Goal: Task Accomplishment & Management: Manage account settings

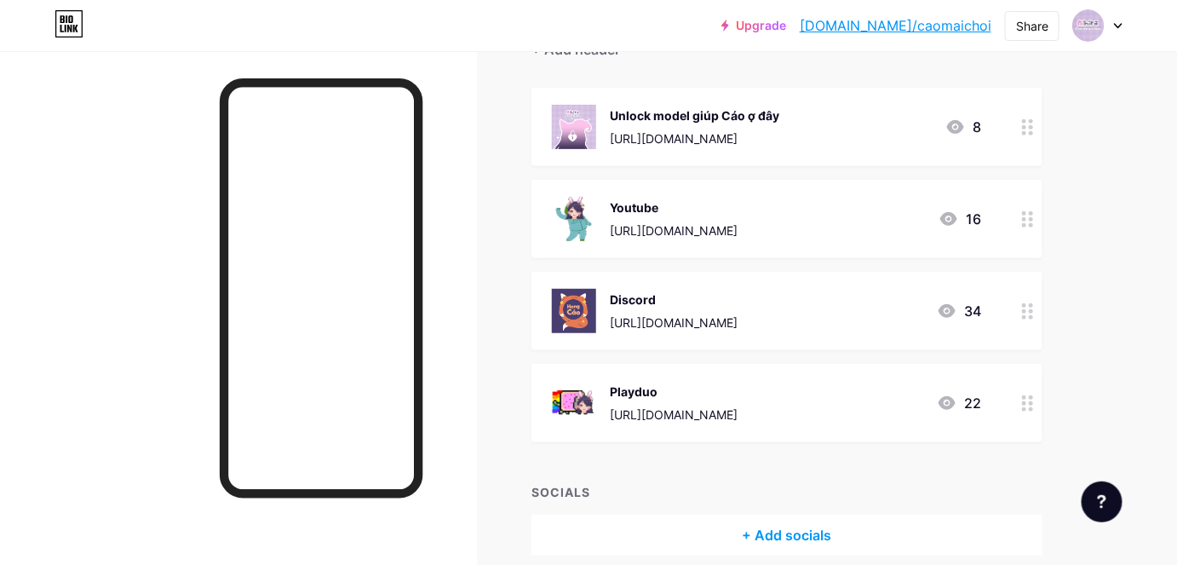
scroll to position [154, 0]
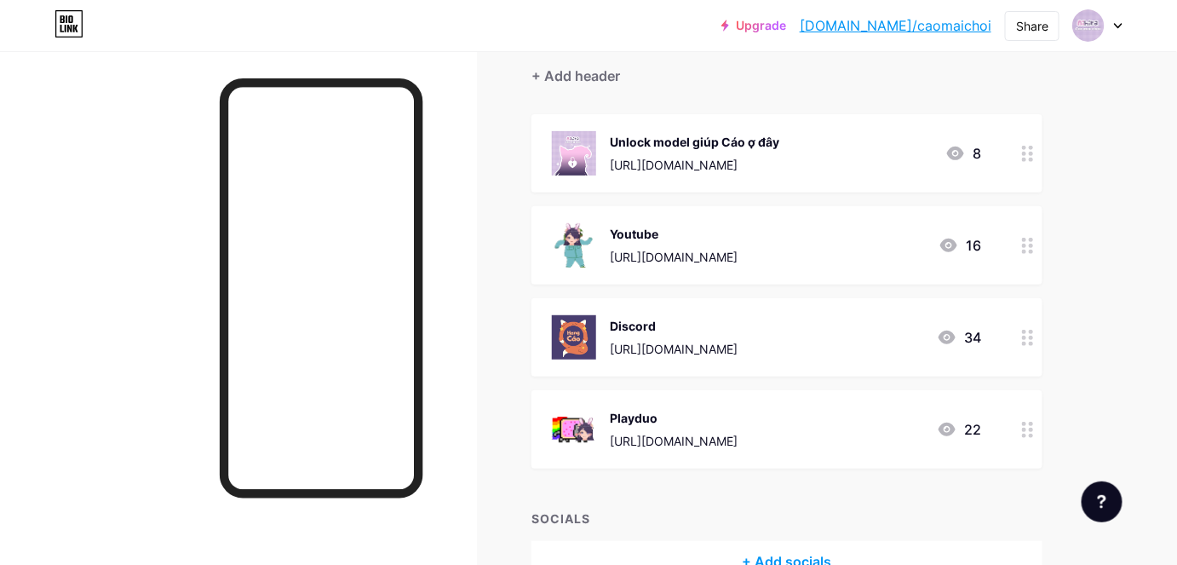
click at [1023, 158] on circle at bounding box center [1024, 160] width 4 height 4
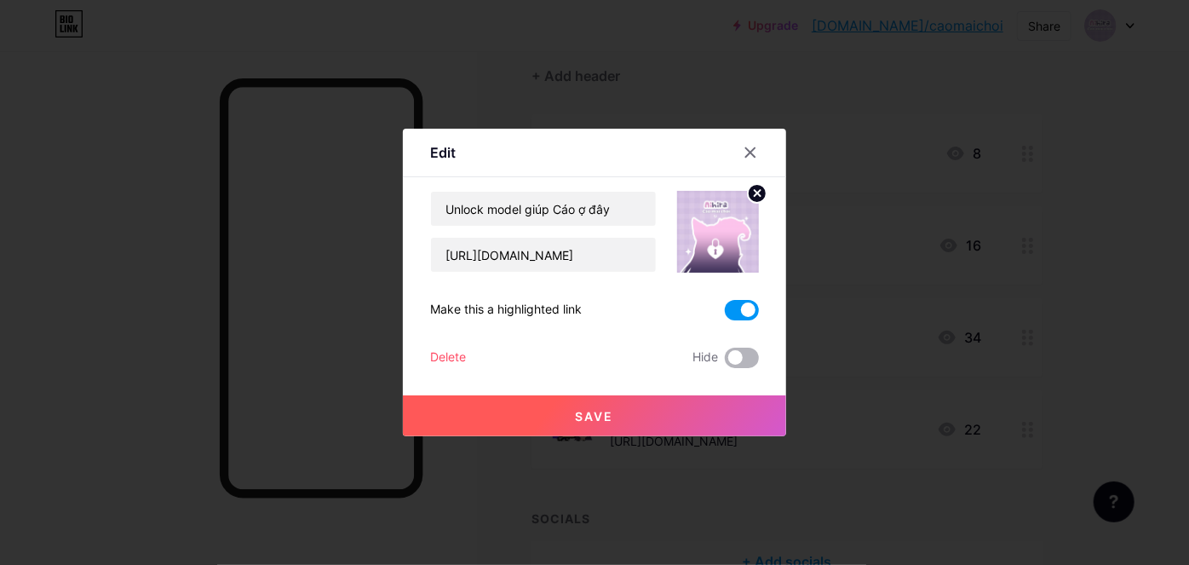
click at [740, 353] on span at bounding box center [742, 358] width 34 height 20
click at [725, 362] on input "checkbox" at bounding box center [725, 362] width 0 height 0
click at [740, 355] on span at bounding box center [742, 358] width 34 height 20
click at [725, 362] on input "checkbox" at bounding box center [725, 362] width 0 height 0
click at [440, 357] on div "Delete" at bounding box center [448, 358] width 36 height 20
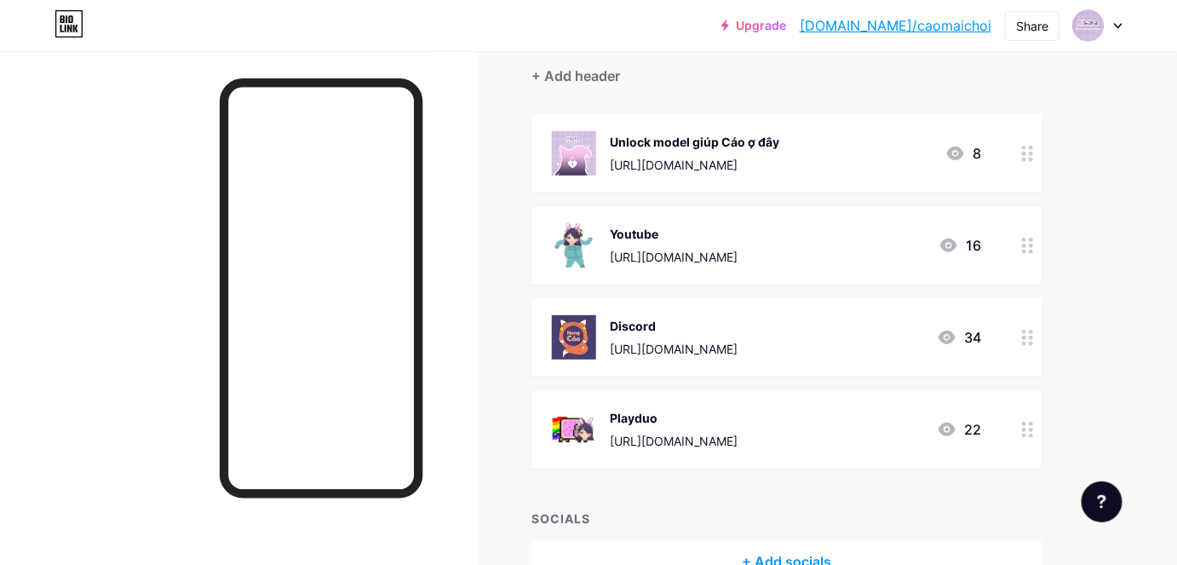
click at [643, 356] on button "Confirm" at bounding box center [685, 347] width 192 height 41
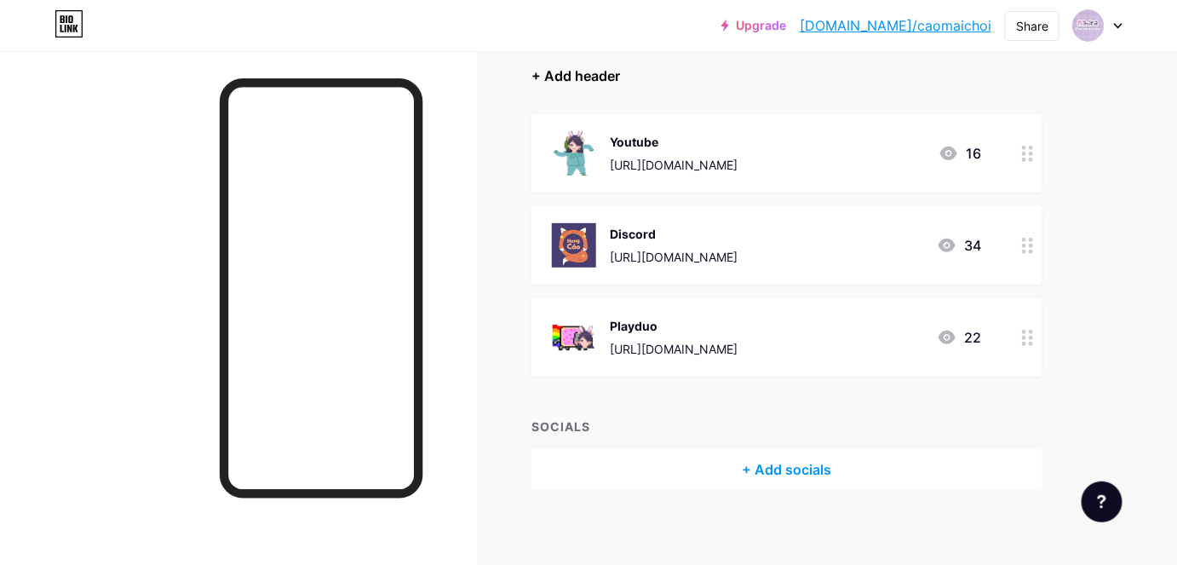
click at [577, 71] on div "+ Add header" at bounding box center [576, 76] width 89 height 20
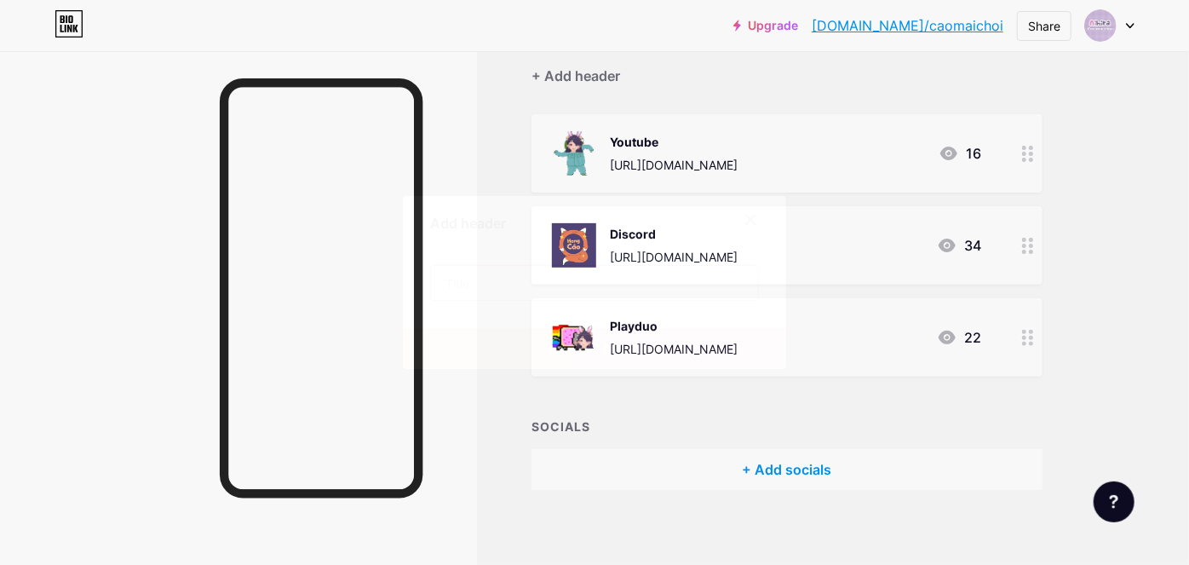
click at [492, 279] on input "text" at bounding box center [594, 283] width 327 height 34
type input "O"
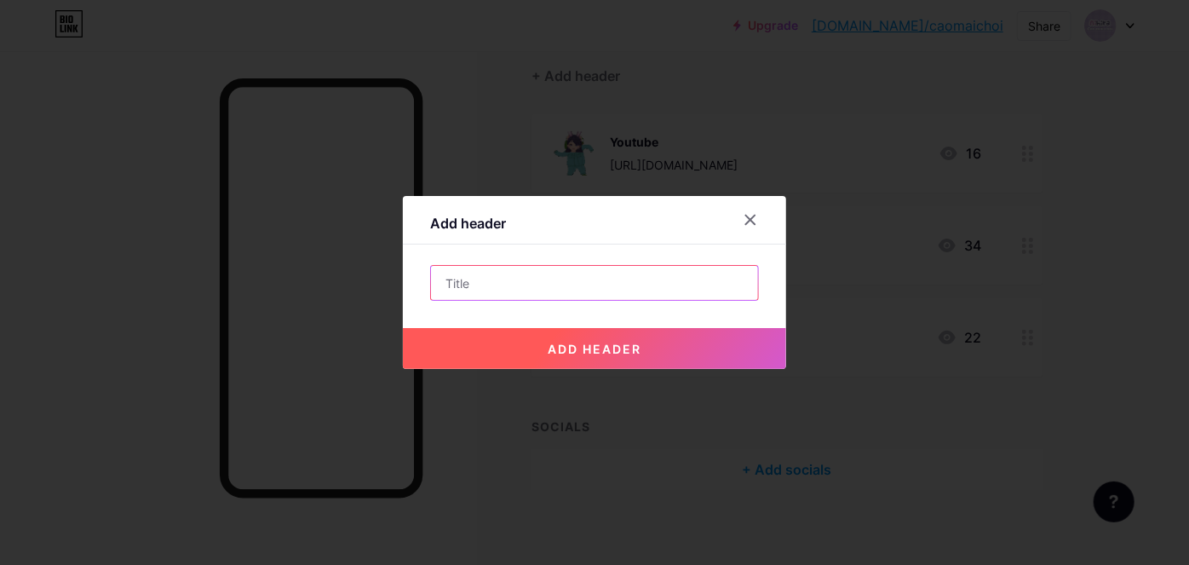
type input "Ò"
type input "Offline Đại Hào Diên"
click at [549, 329] on button "add header" at bounding box center [594, 348] width 383 height 41
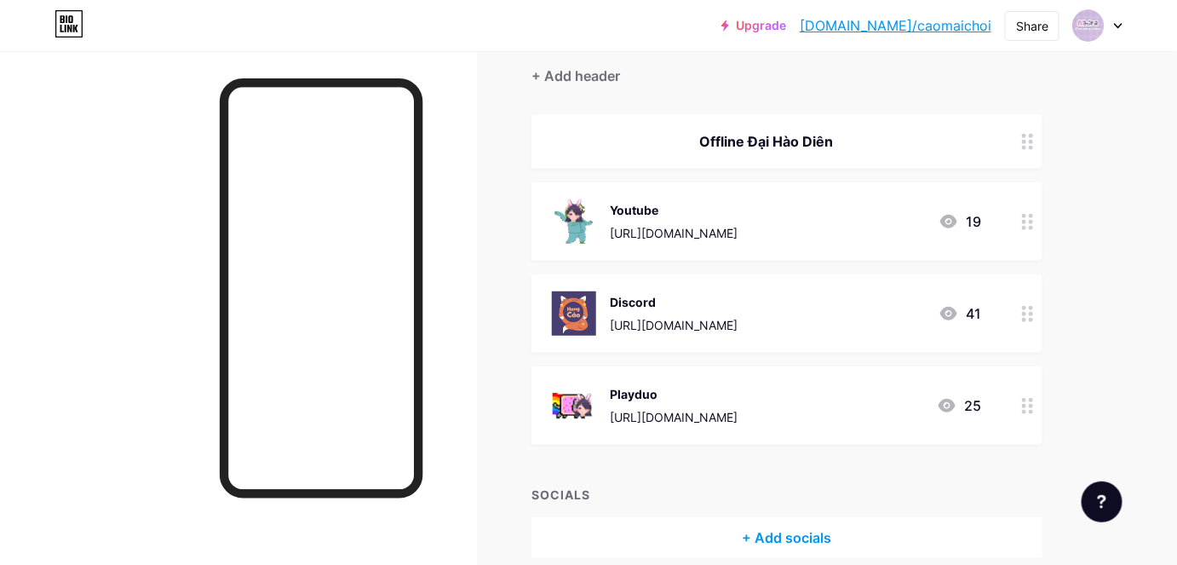
click at [1031, 135] on icon at bounding box center [1028, 142] width 12 height 16
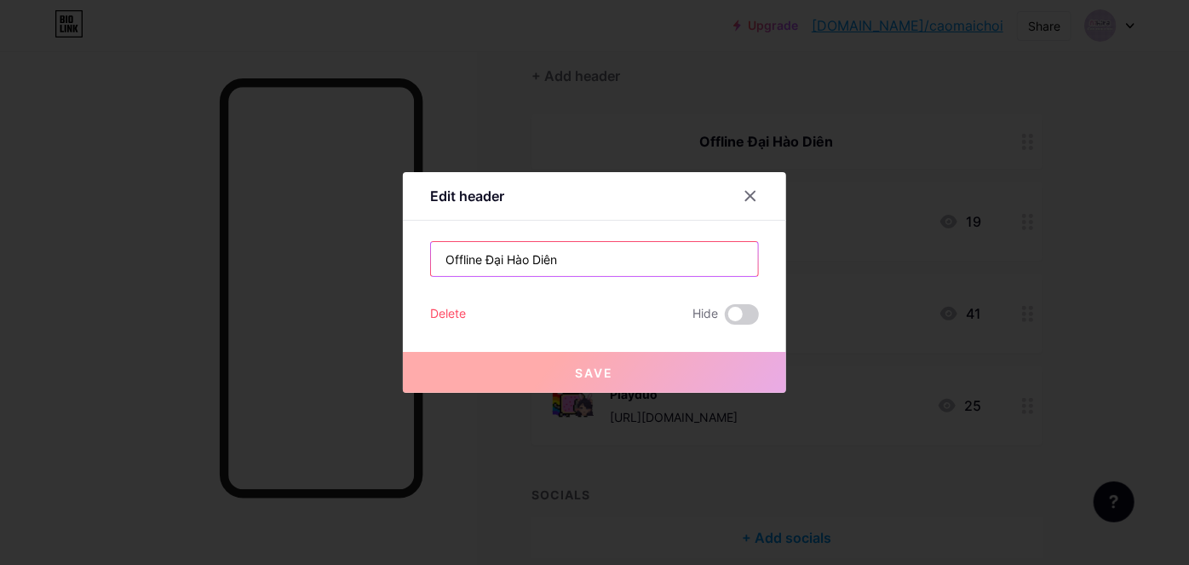
click at [637, 250] on input "Offline Đại Hào Diên" at bounding box center [594, 259] width 327 height 34
click at [752, 194] on icon at bounding box center [750, 196] width 9 height 9
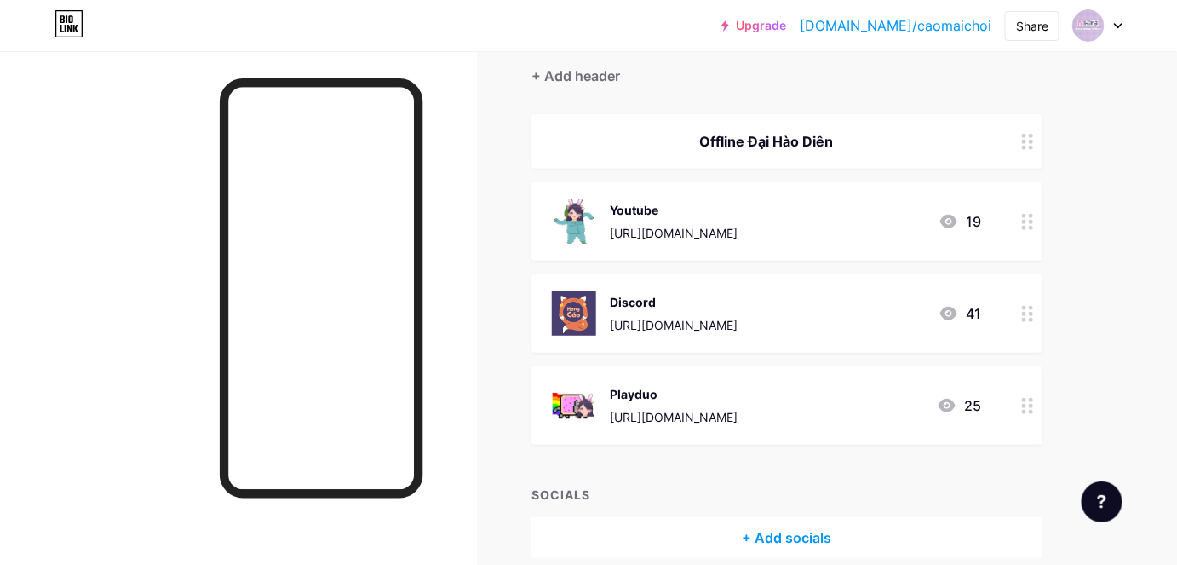
drag, startPoint x: 905, startPoint y: 135, endPoint x: 1020, endPoint y: 137, distance: 114.2
click at [1020, 137] on div at bounding box center [1028, 141] width 29 height 55
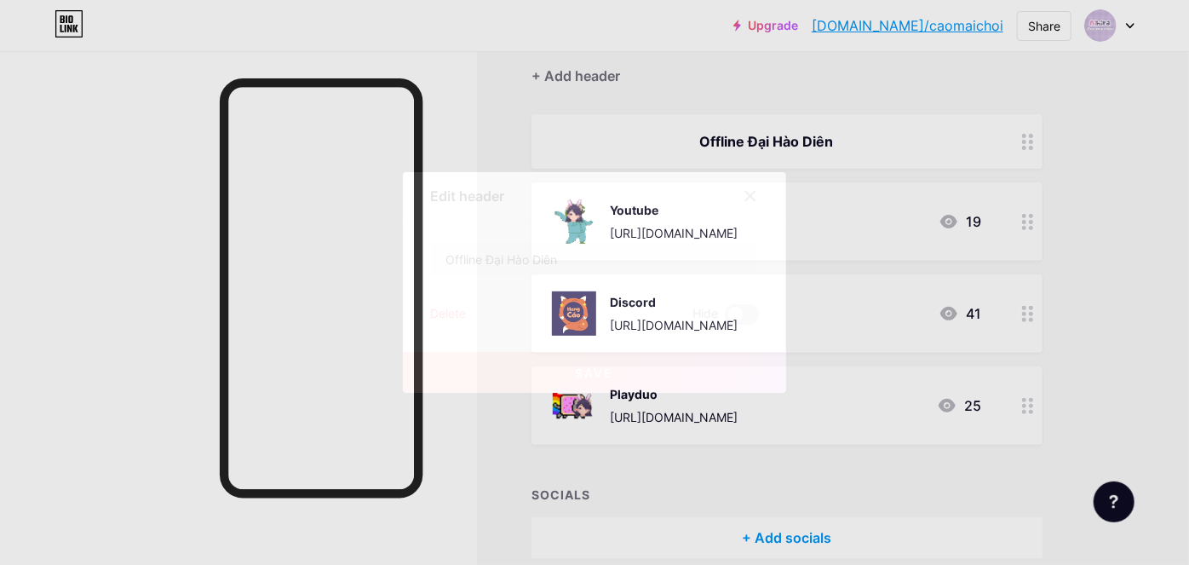
click at [458, 316] on div "Delete" at bounding box center [448, 314] width 36 height 20
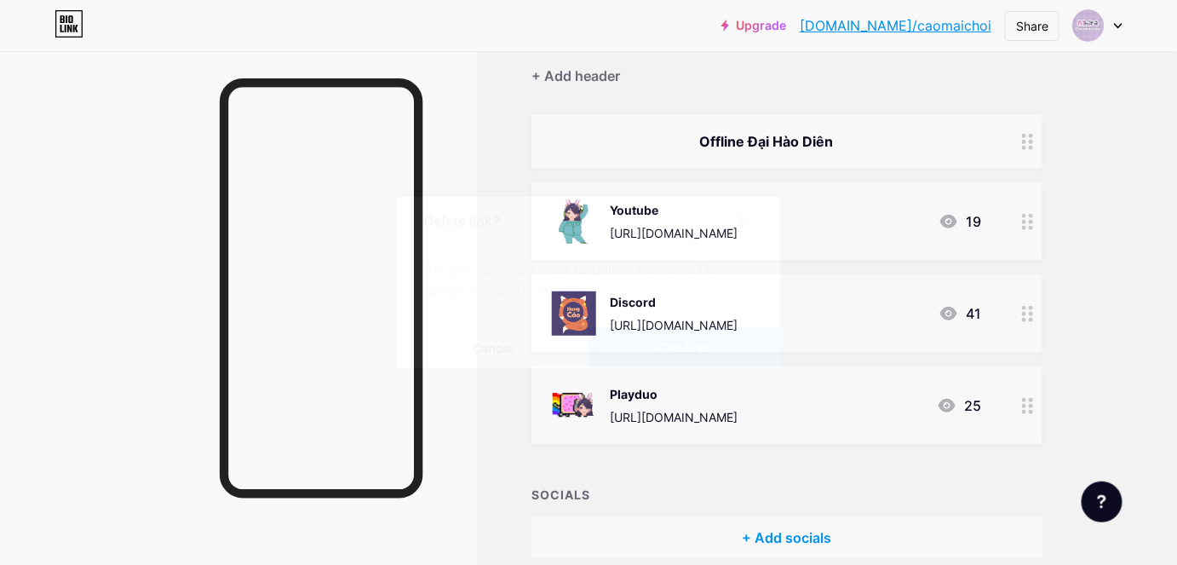
click at [657, 339] on button "Confirm" at bounding box center [685, 347] width 192 height 41
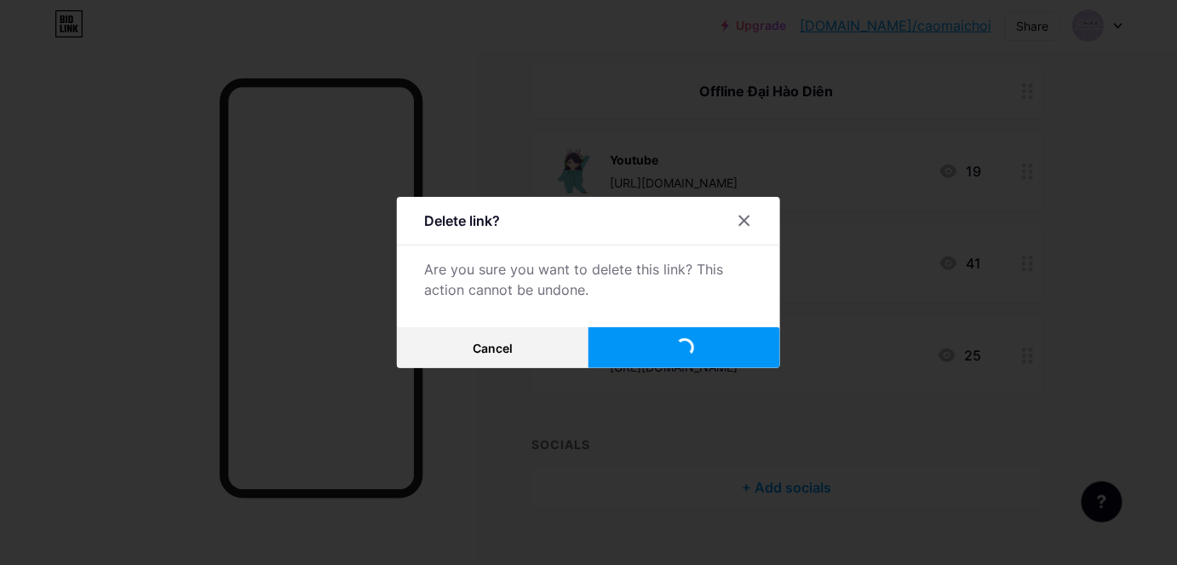
scroll to position [231, 0]
click at [698, 348] on span "Confirm" at bounding box center [684, 348] width 53 height 18
click at [682, 343] on span "Confirm" at bounding box center [684, 348] width 53 height 18
click at [750, 221] on icon at bounding box center [744, 220] width 9 height 9
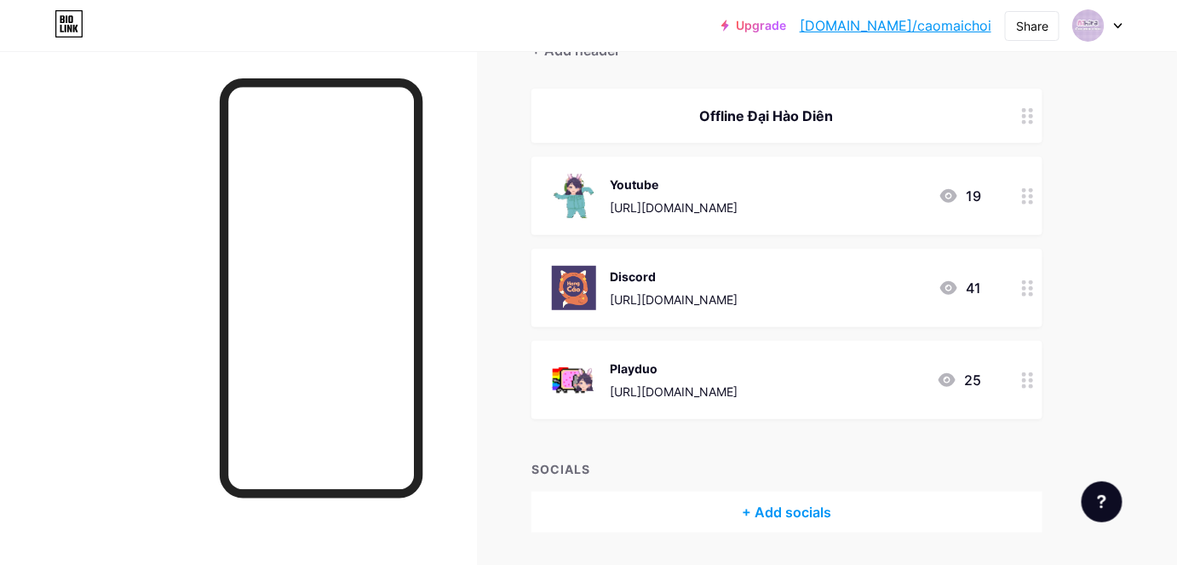
scroll to position [153, 0]
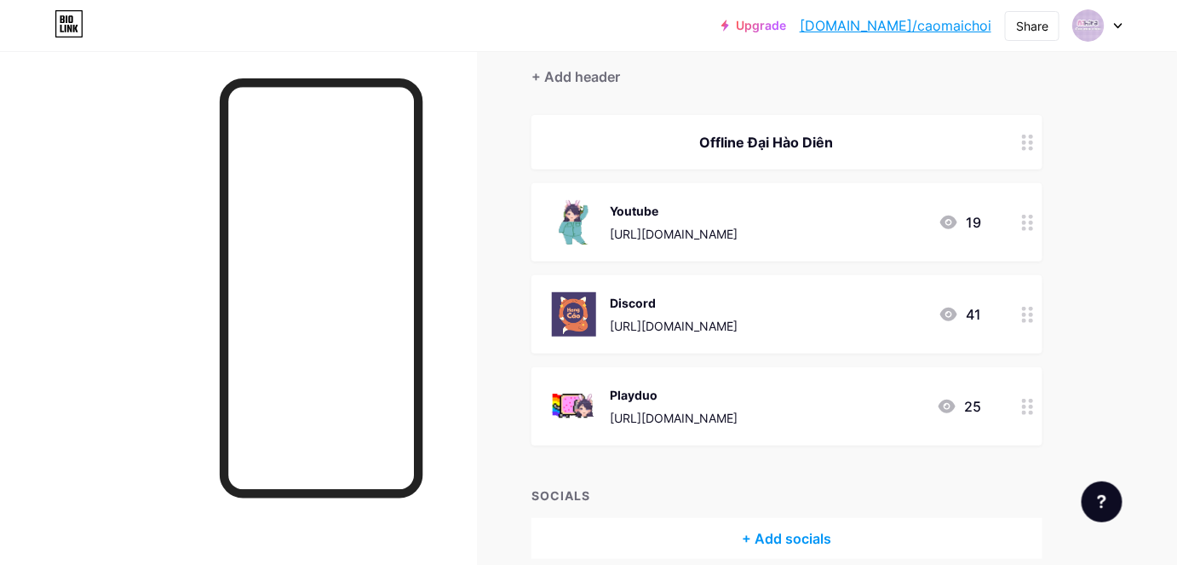
click at [1022, 142] on icon at bounding box center [1028, 143] width 12 height 16
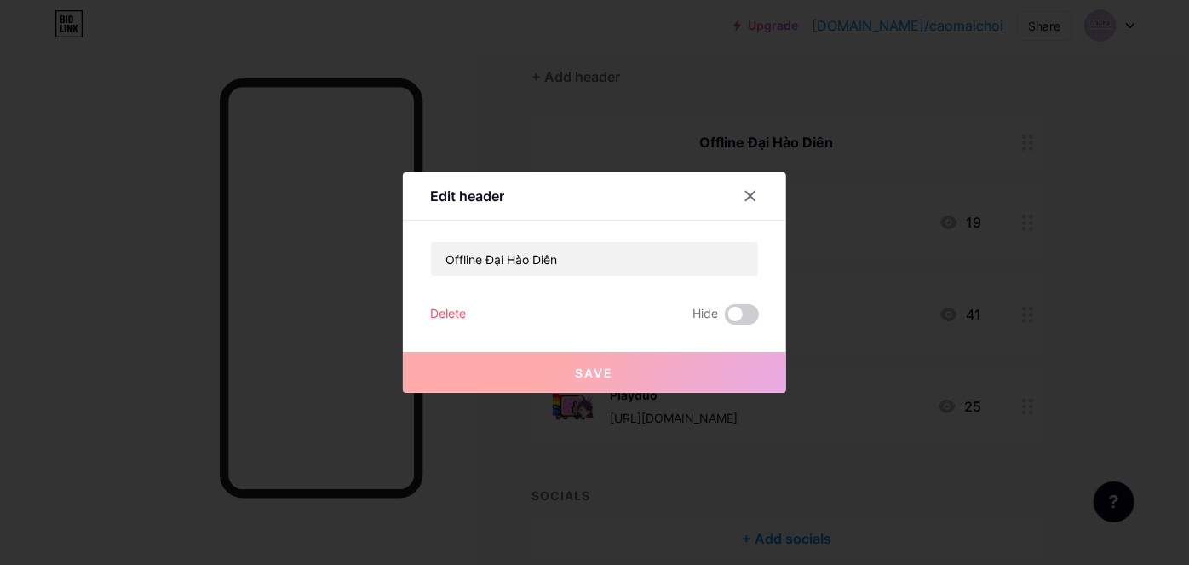
click at [450, 316] on div "Delete" at bounding box center [448, 314] width 36 height 20
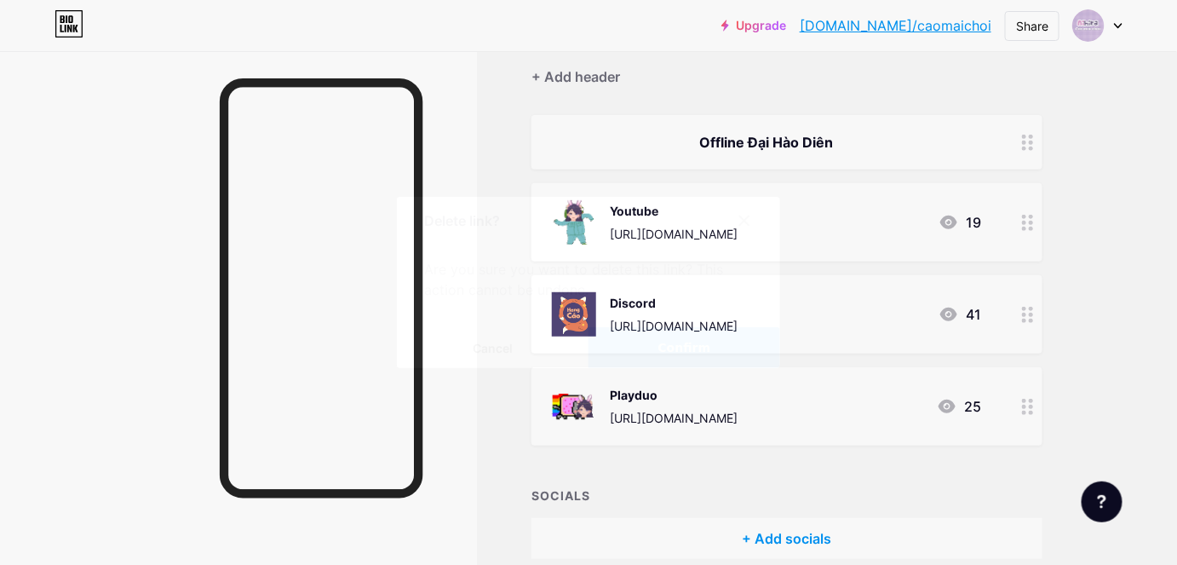
click at [652, 339] on button "Confirm" at bounding box center [685, 347] width 192 height 41
click at [656, 336] on button "Confirm" at bounding box center [685, 347] width 192 height 41
click at [655, 343] on button "Confirm" at bounding box center [685, 347] width 192 height 41
click at [750, 221] on icon at bounding box center [744, 220] width 9 height 9
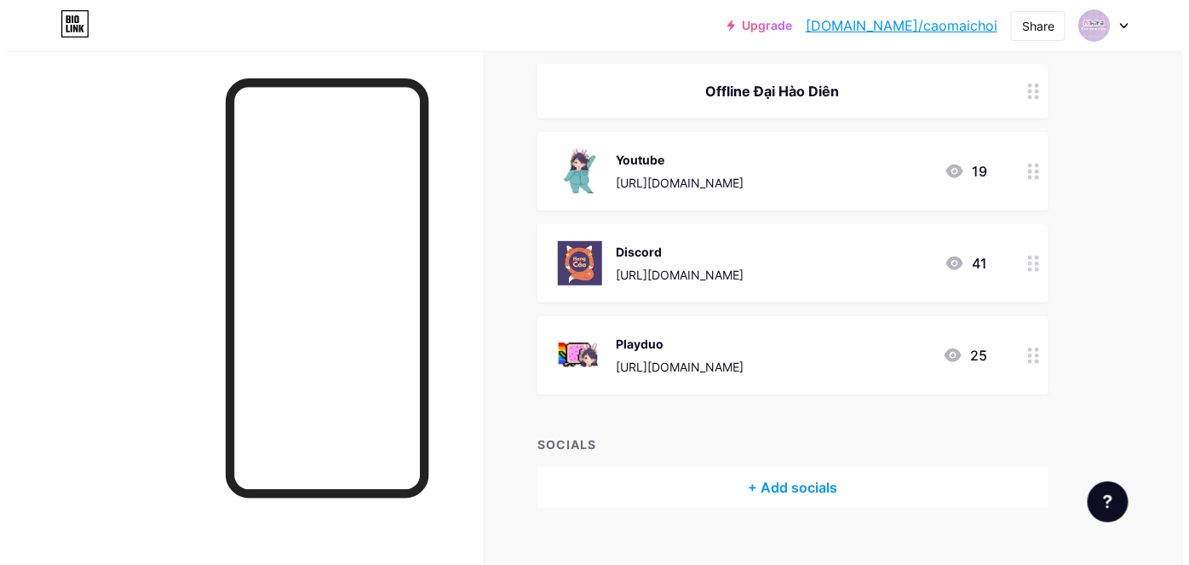
scroll to position [231, 0]
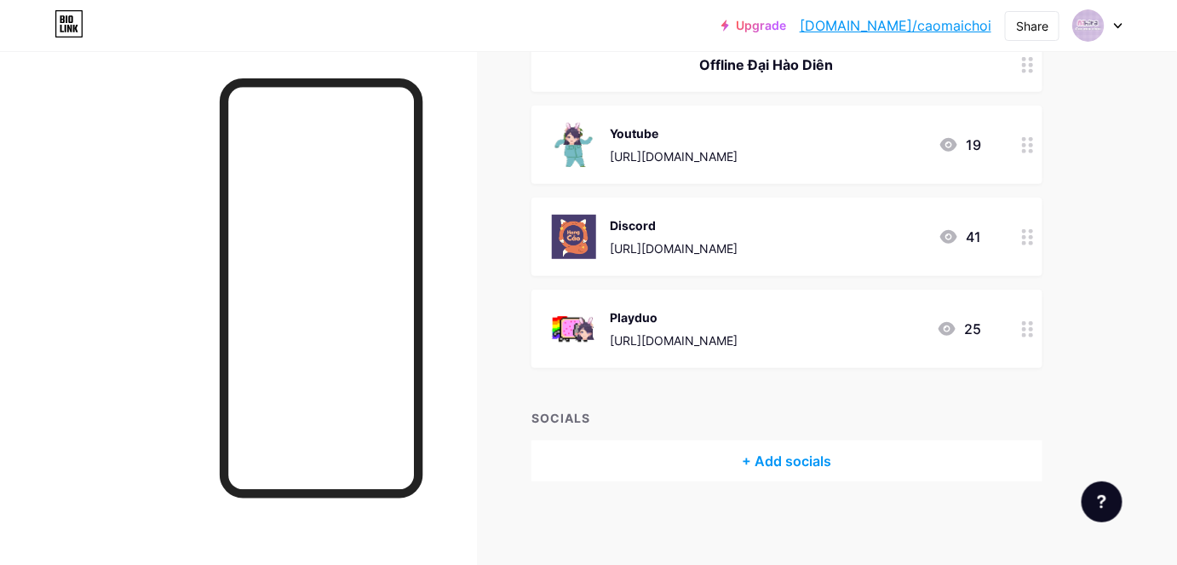
click at [812, 458] on div "+ Add socials" at bounding box center [787, 460] width 511 height 41
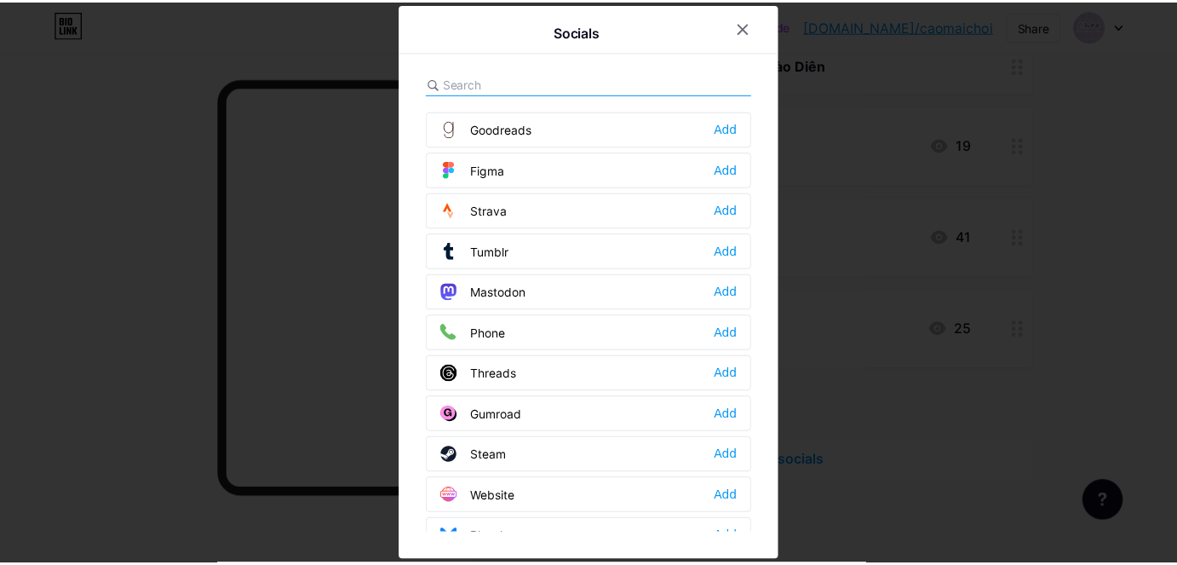
scroll to position [1514, 0]
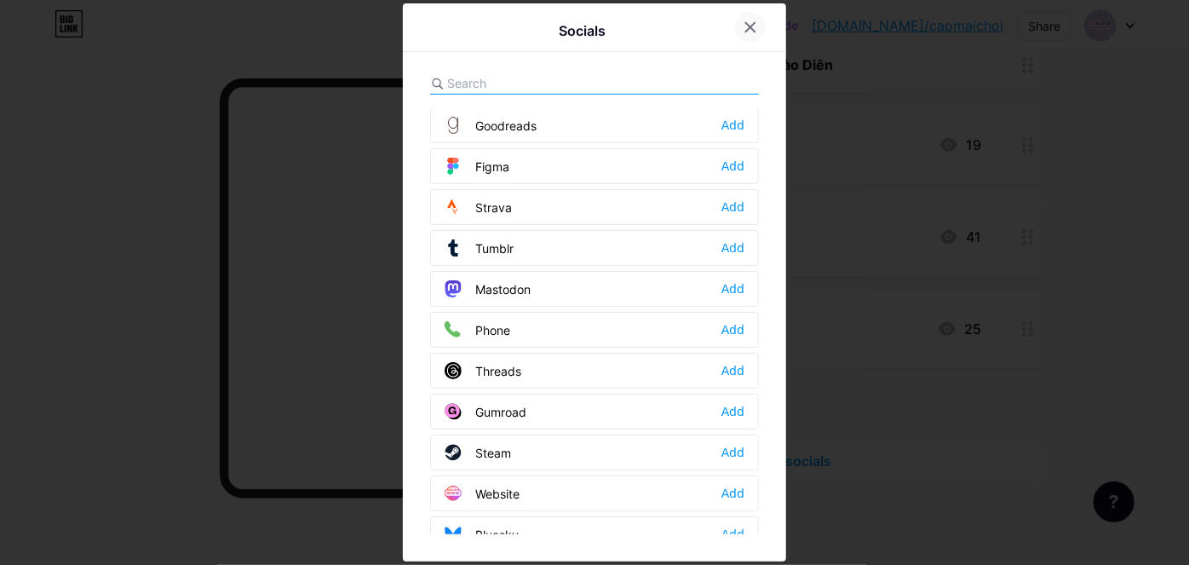
click at [743, 28] on div at bounding box center [750, 27] width 31 height 31
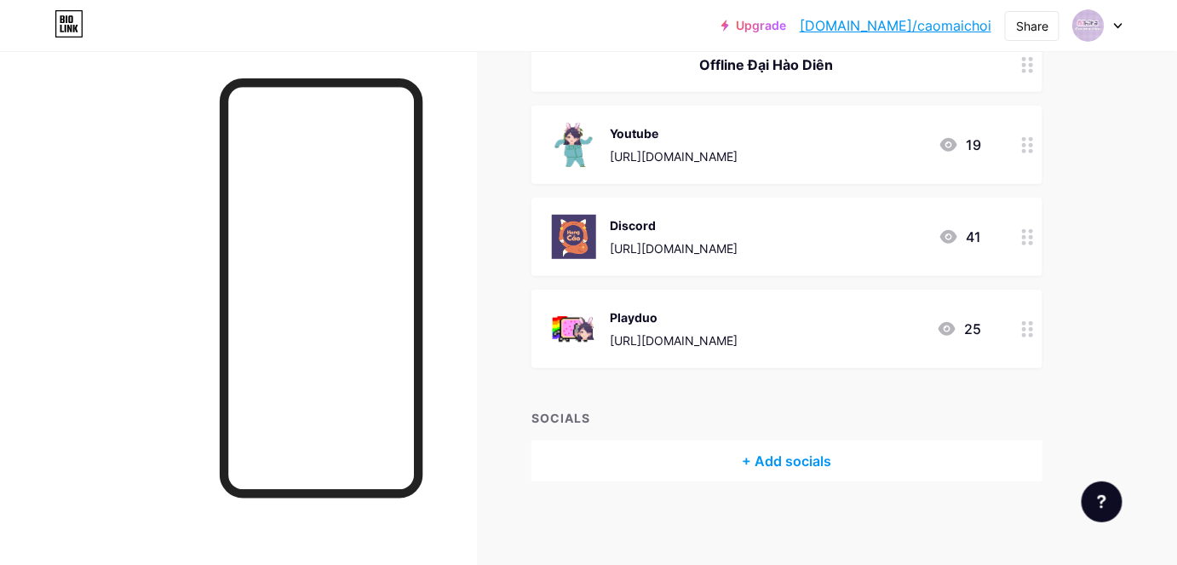
click at [1030, 327] on circle at bounding box center [1031, 329] width 4 height 4
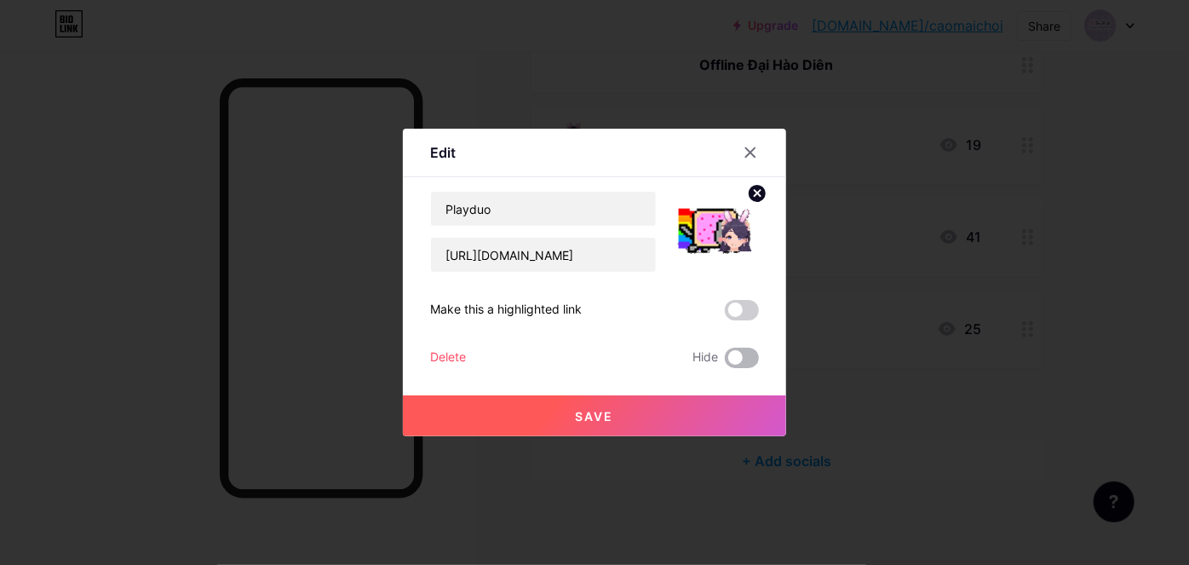
click at [742, 357] on span at bounding box center [742, 358] width 34 height 20
click at [725, 362] on input "checkbox" at bounding box center [725, 362] width 0 height 0
click at [710, 417] on button "Save" at bounding box center [594, 415] width 383 height 41
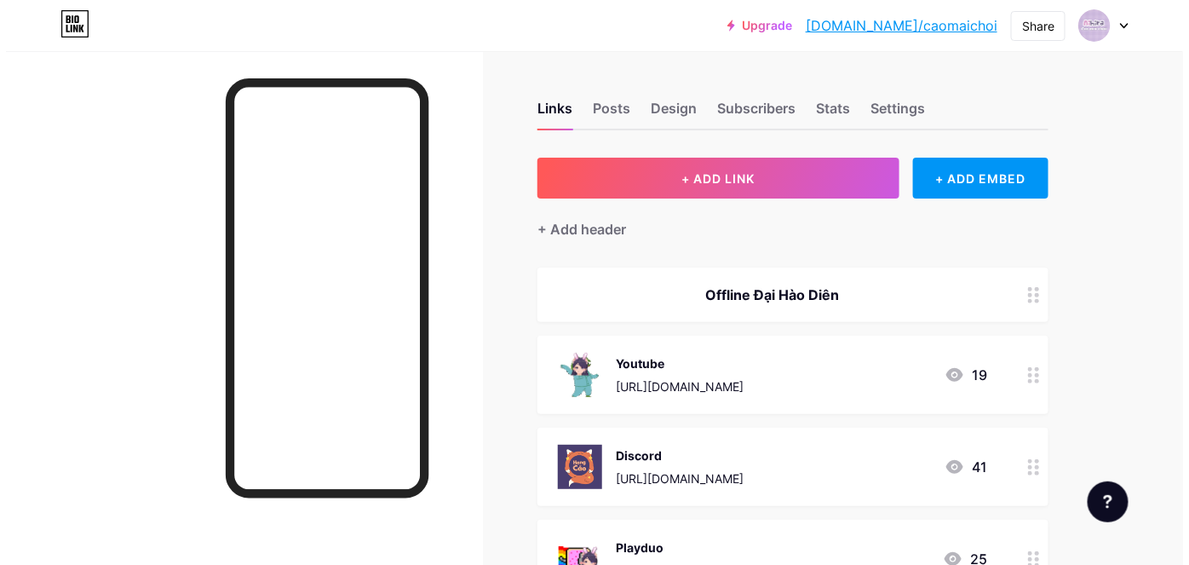
scroll to position [0, 0]
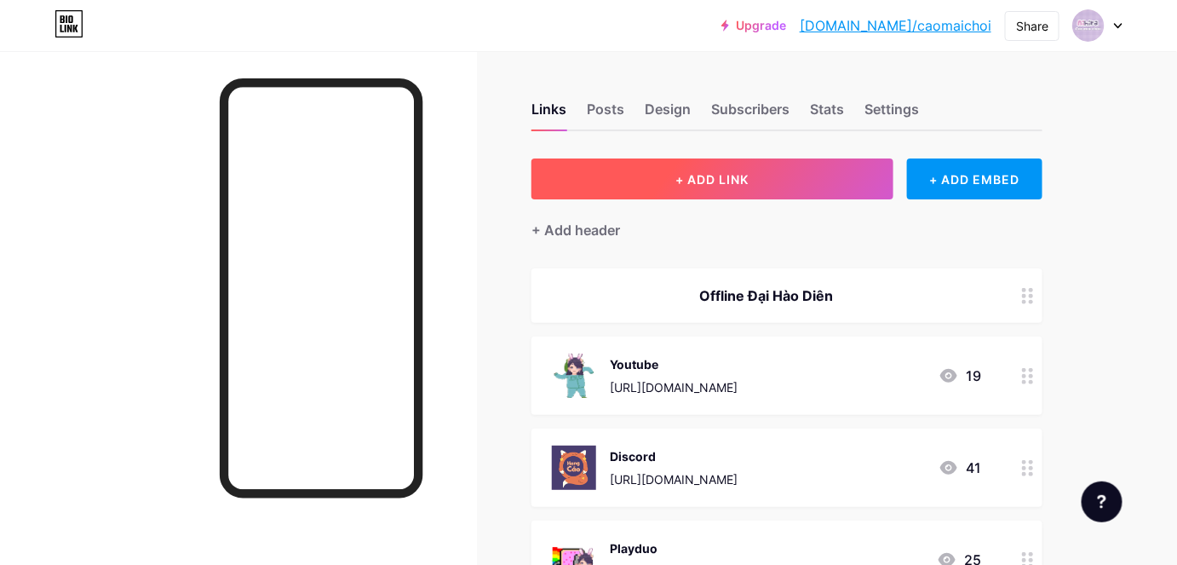
click at [724, 181] on span "+ ADD LINK" at bounding box center [711, 179] width 73 height 14
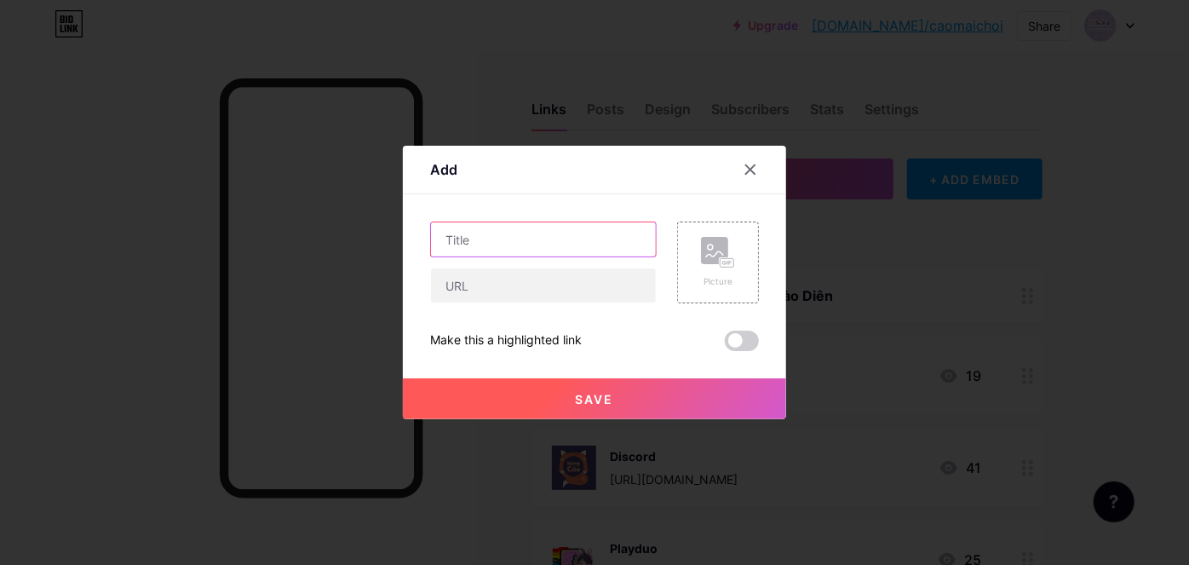
click at [513, 240] on input "text" at bounding box center [543, 239] width 225 height 34
type input "O"
type input "Ò"
type input "Offline Đại Hào Diên"
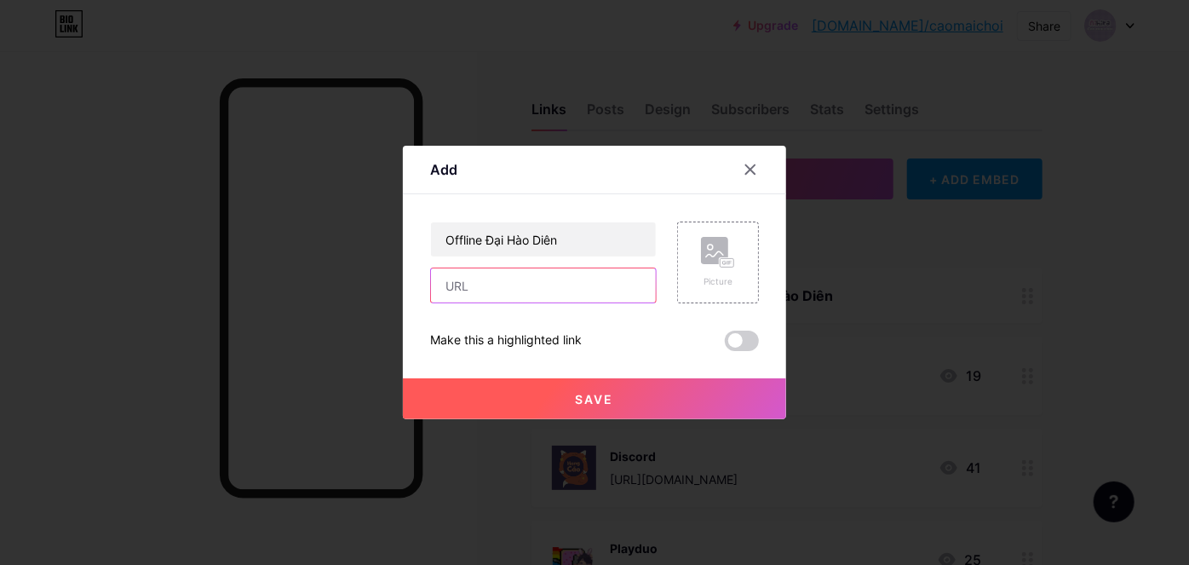
click at [515, 274] on input "text" at bounding box center [543, 285] width 225 height 34
paste input "[URL][DOMAIN_NAME]"
type input "[URL][DOMAIN_NAME]"
click at [711, 273] on div "Picture" at bounding box center [718, 262] width 34 height 51
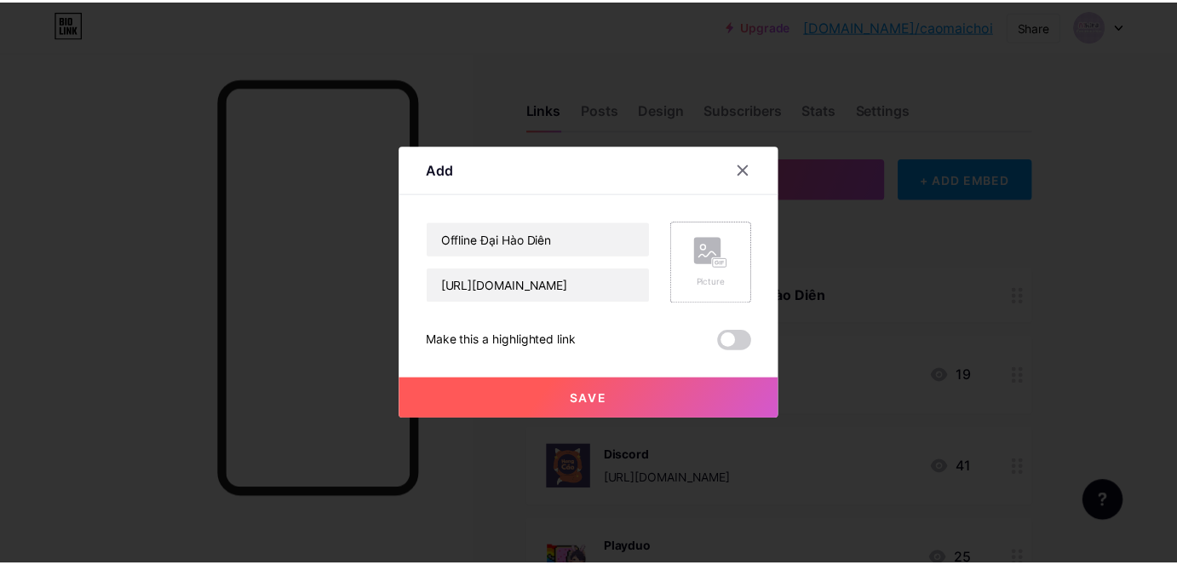
scroll to position [0, 0]
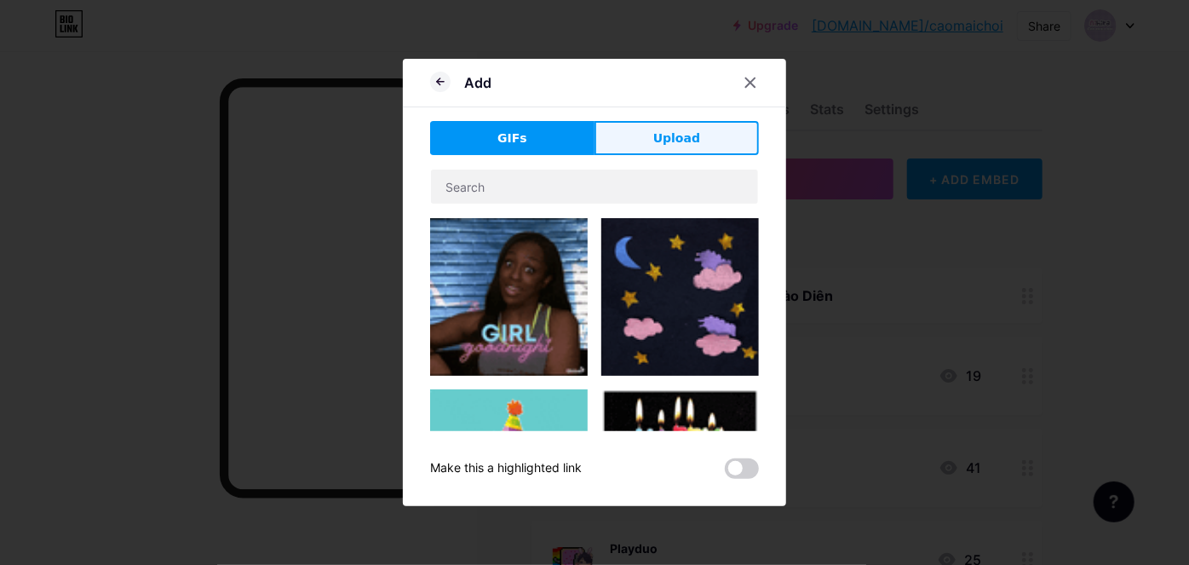
click at [711, 143] on button "Upload" at bounding box center [677, 138] width 164 height 34
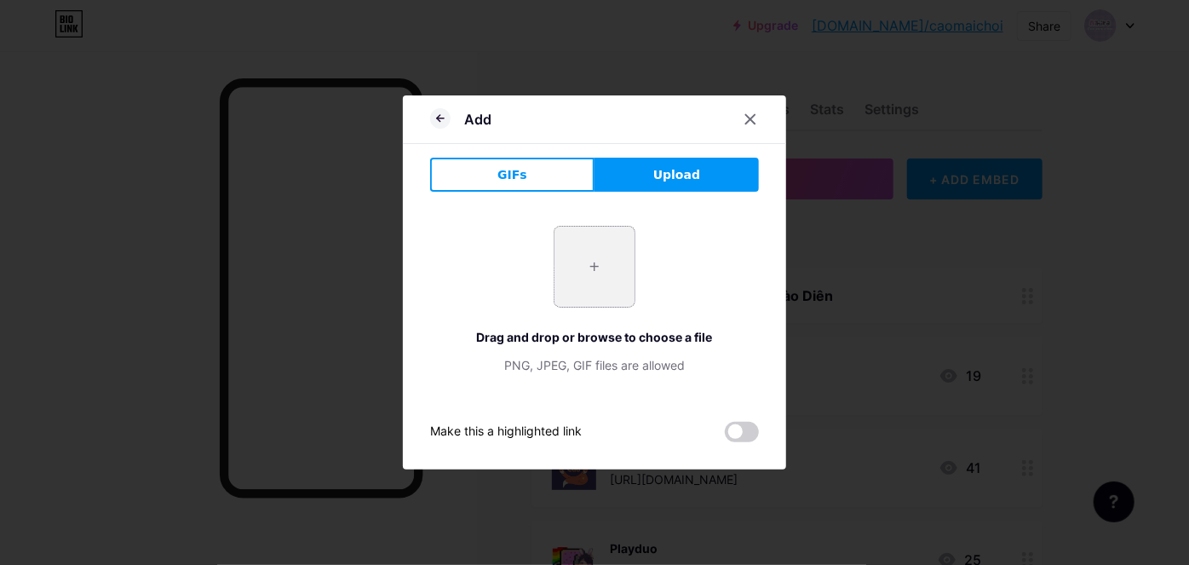
click at [572, 271] on input "file" at bounding box center [595, 267] width 80 height 80
type input "C:\fakepath\Mini banner demo1.png"
click at [736, 434] on span at bounding box center [742, 432] width 34 height 20
click at [725, 436] on input "checkbox" at bounding box center [725, 436] width 0 height 0
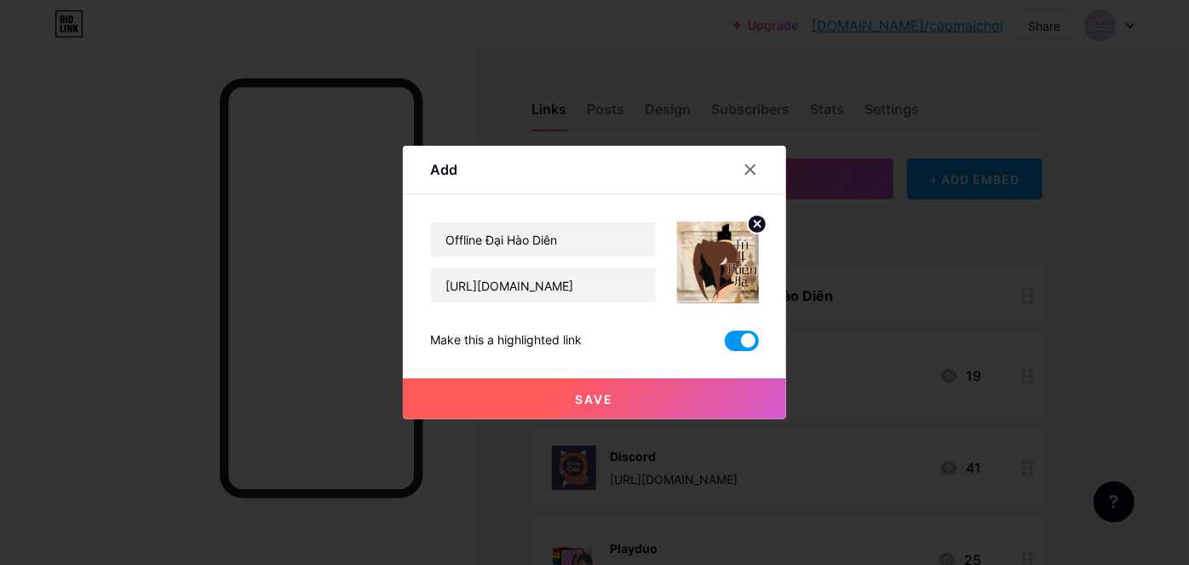
click at [627, 403] on button "Save" at bounding box center [594, 398] width 383 height 41
